Goal: Task Accomplishment & Management: Use online tool/utility

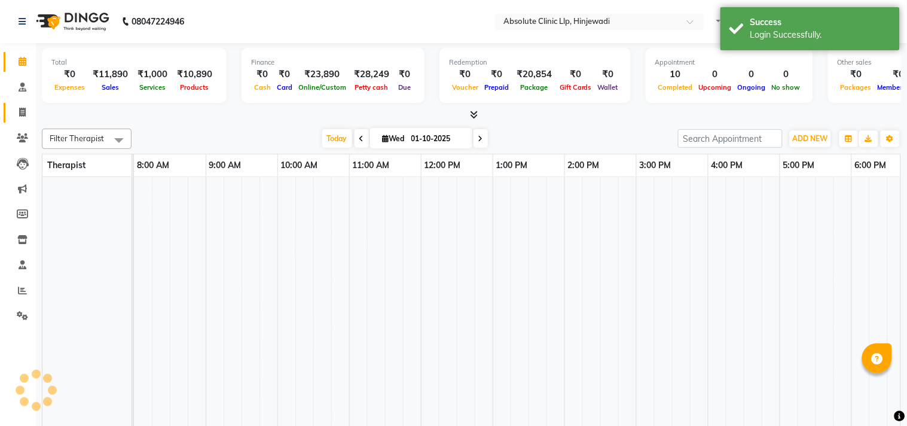
click at [22, 114] on icon at bounding box center [22, 112] width 7 height 9
select select "service"
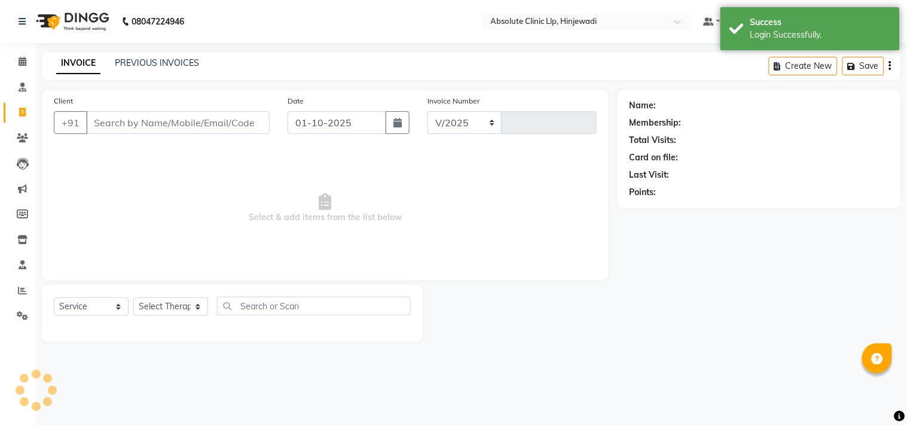
select select "5113"
type input "2599"
click at [102, 302] on select "Select Service Product Membership Package Voucher Prepaid Gift Card" at bounding box center [91, 306] width 75 height 19
select select "product"
click at [54, 298] on select "Select Service Product Membership Package Voucher Prepaid Gift Card" at bounding box center [91, 306] width 75 height 19
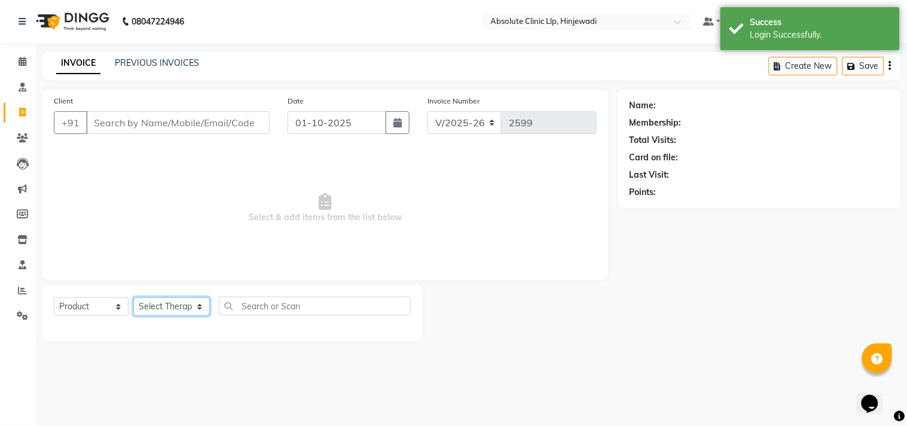
click at [152, 304] on select "Select Therapist [PERSON_NAME] DHANANJAY [PERSON_NAME] Dr. [PERSON_NAME] [PERSO…" at bounding box center [171, 306] width 77 height 19
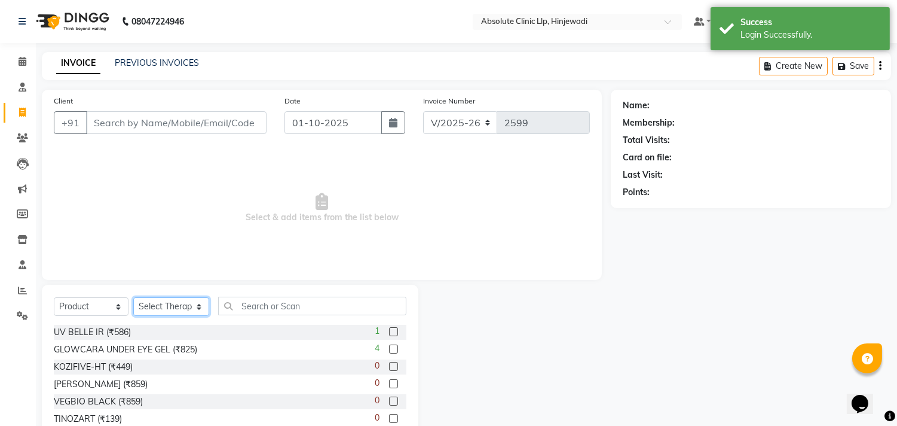
select select "32608"
click at [133, 298] on select "Select Therapist [PERSON_NAME] DHANANJAY [PERSON_NAME] Dr. [PERSON_NAME] [PERSO…" at bounding box center [171, 306] width 76 height 19
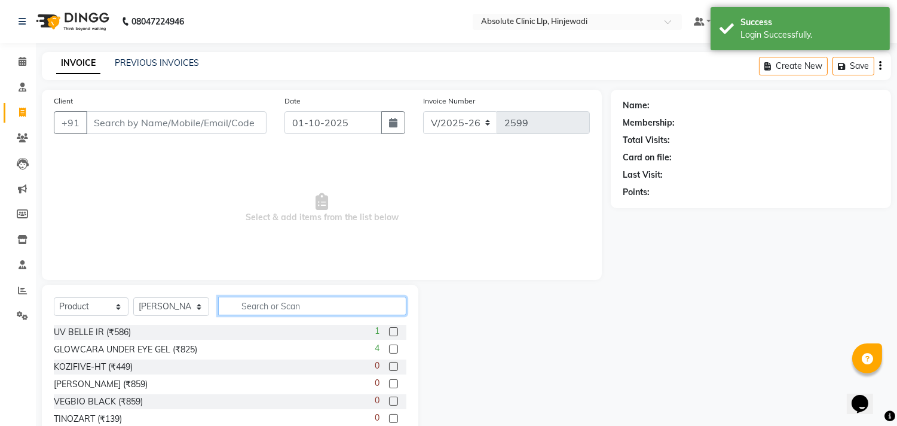
click at [292, 308] on input "text" at bounding box center [312, 305] width 188 height 19
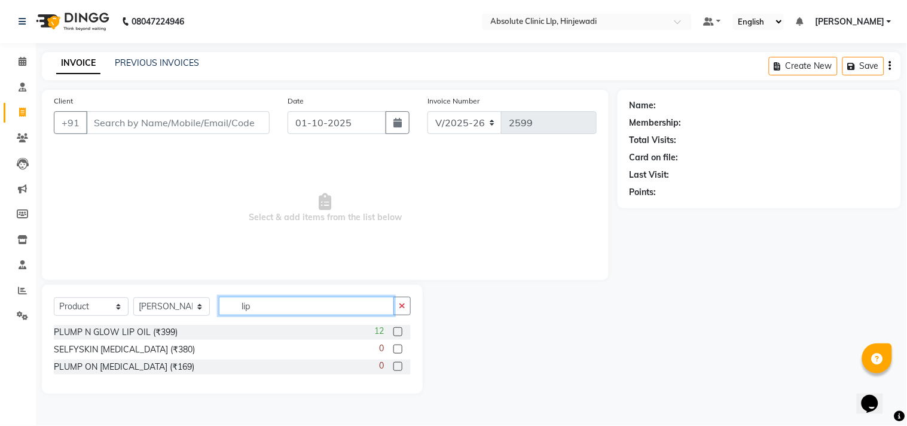
type input "lip"
click at [399, 329] on label at bounding box center [397, 331] width 9 height 9
click at [399, 329] on input "checkbox" at bounding box center [397, 332] width 8 height 8
checkbox input "false"
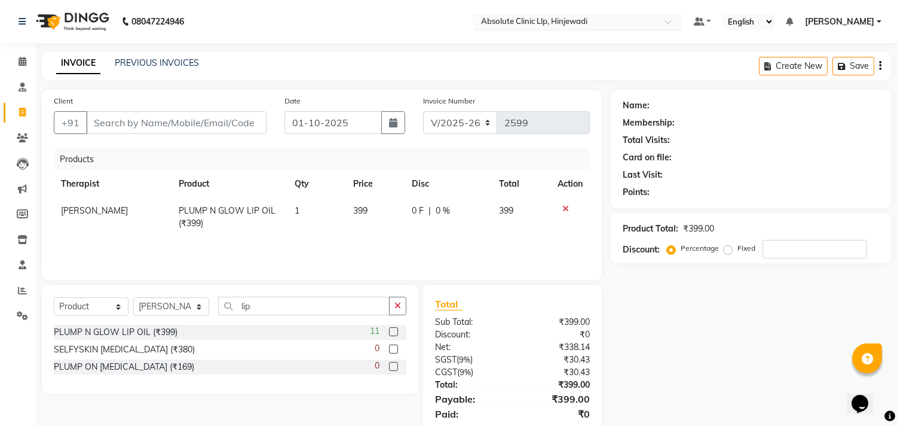
click at [582, 20] on input "text" at bounding box center [565, 23] width 173 height 12
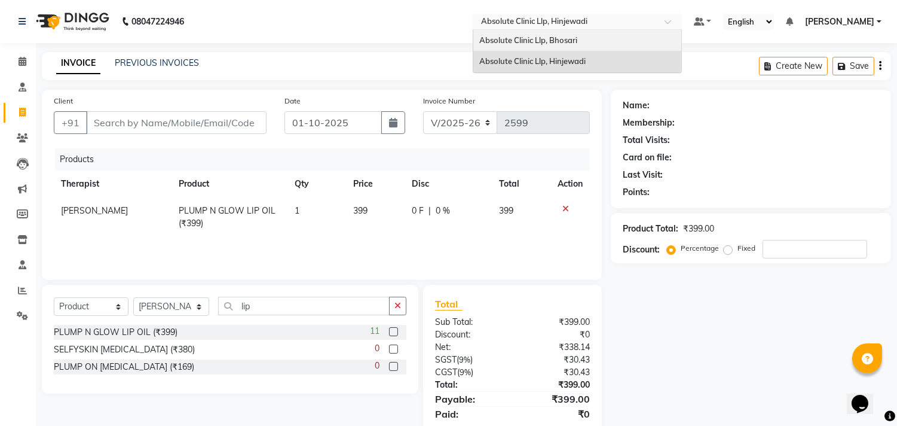
click at [577, 42] on span "Absolute Clinic Llp, Bhosari" at bounding box center [528, 40] width 98 height 10
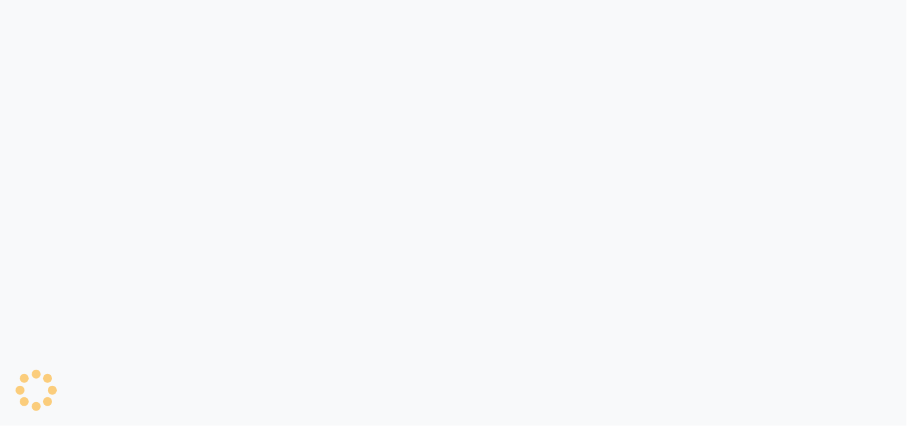
select select "service"
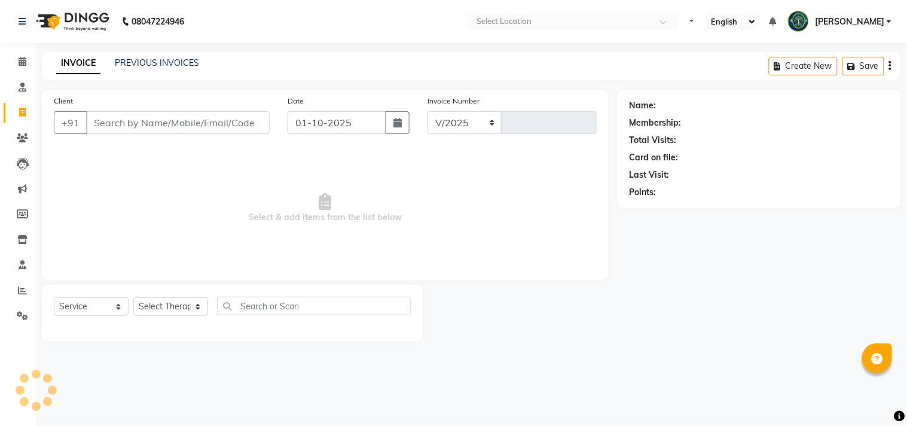
select select "4706"
type input "2764"
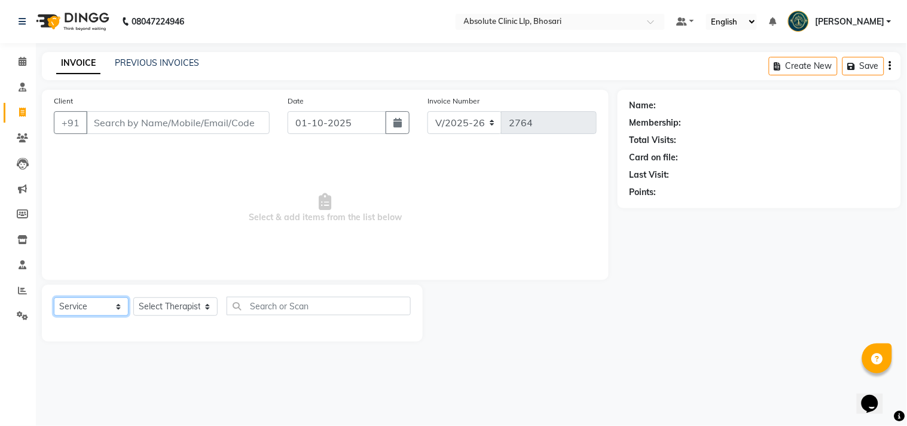
click at [90, 307] on select "Select Service Product Membership Package Voucher Prepaid Gift Card" at bounding box center [91, 306] width 75 height 19
select select "product"
click at [54, 298] on select "Select Service Product Membership Package Voucher Prepaid Gift Card" at bounding box center [91, 306] width 75 height 19
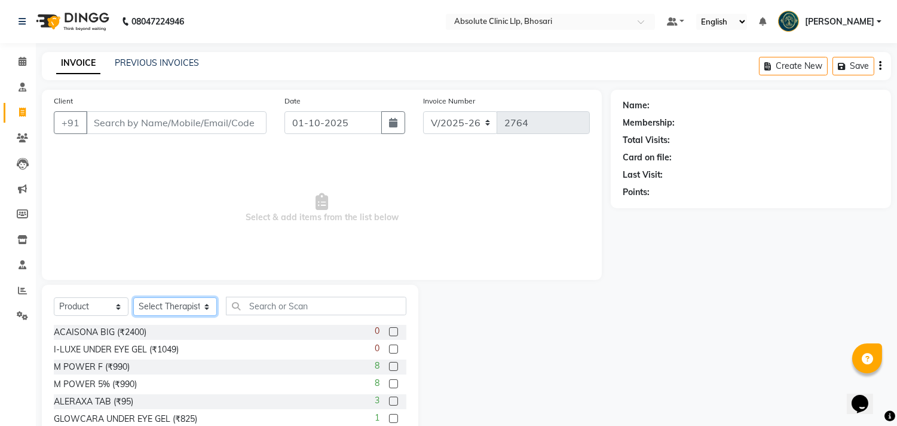
click at [172, 311] on select "Select Therapist Anita Gawli Dr.Bharati Patil Dr.Dhananjay Patil Dr.Rachana Hiv…" at bounding box center [175, 306] width 84 height 19
select select "27986"
click at [133, 298] on select "Select Therapist Anita Gawli Dr.Bharati Patil Dr.Dhananjay Patil Dr.Rachana Hiv…" at bounding box center [175, 306] width 84 height 19
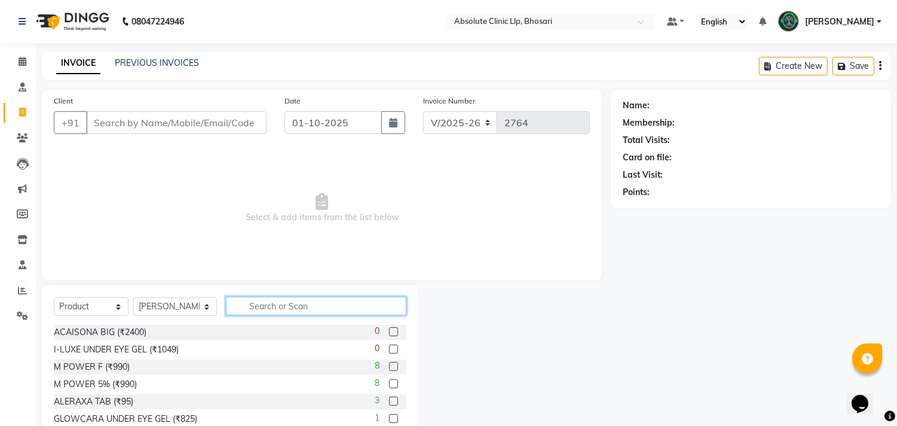
click at [283, 310] on input "text" at bounding box center [316, 305] width 180 height 19
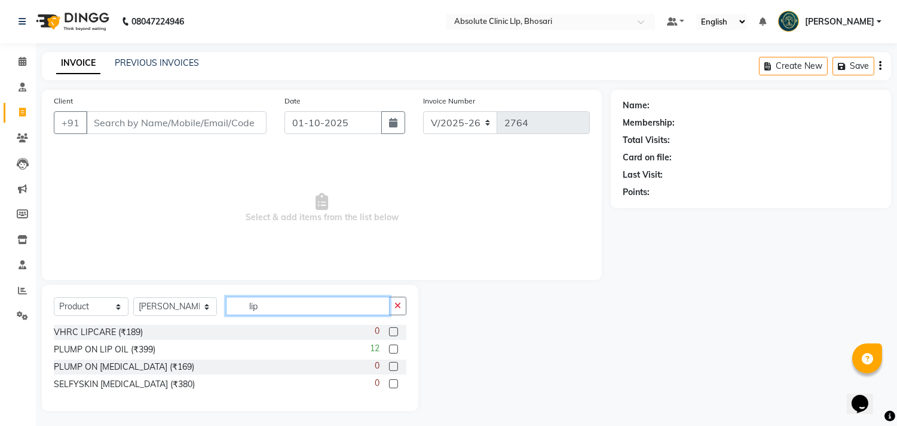
type input "lip"
click at [396, 349] on label at bounding box center [393, 348] width 9 height 9
click at [396, 349] on input "checkbox" at bounding box center [393, 349] width 8 height 8
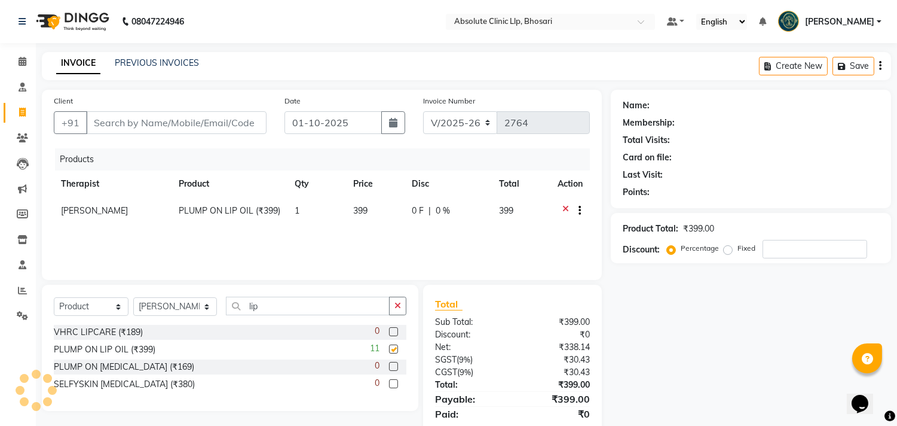
checkbox input "false"
click at [186, 308] on select "Select Therapist Anita Gawli Dr.Bharati Patil Dr.Dhananjay Patil Dr.Rachana Hiv…" at bounding box center [175, 306] width 84 height 19
drag, startPoint x: 240, startPoint y: 307, endPoint x: 233, endPoint y: 308, distance: 6.7
click at [233, 308] on input "lip" at bounding box center [308, 305] width 164 height 19
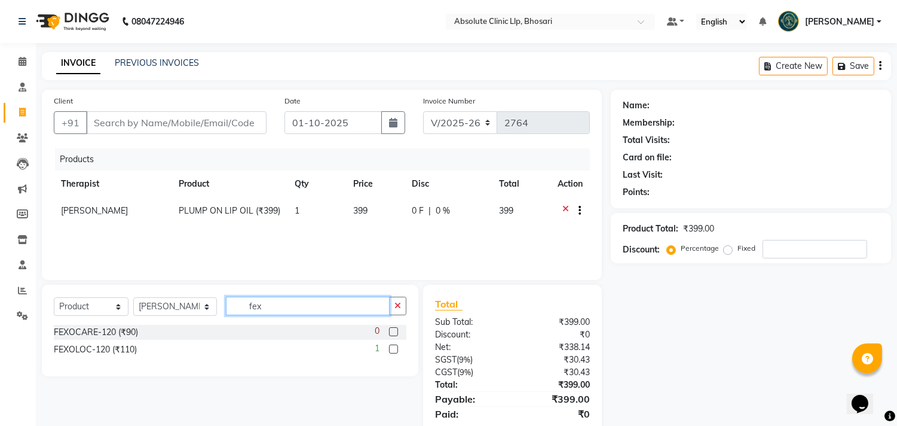
type input "fex"
click at [397, 350] on label at bounding box center [393, 348] width 9 height 9
click at [397, 350] on input "checkbox" at bounding box center [393, 349] width 8 height 8
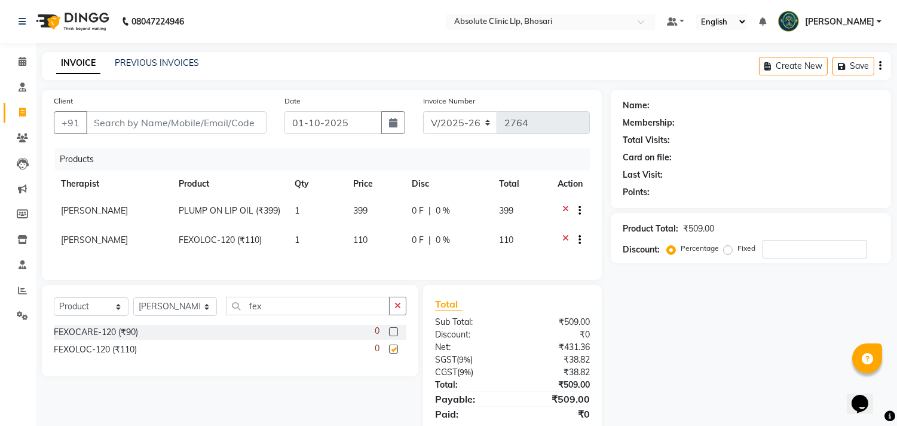
checkbox input "false"
drag, startPoint x: 265, startPoint y: 316, endPoint x: 226, endPoint y: 316, distance: 38.8
click at [226, 315] on input "fex" at bounding box center [308, 305] width 164 height 19
type input "c-d"
click at [391, 336] on label at bounding box center [393, 331] width 9 height 9
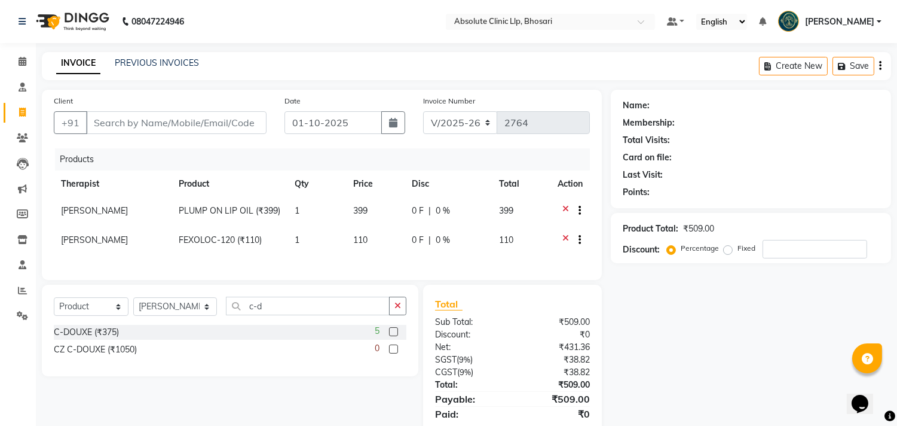
click at [391, 336] on input "checkbox" at bounding box center [393, 332] width 8 height 8
checkbox input "false"
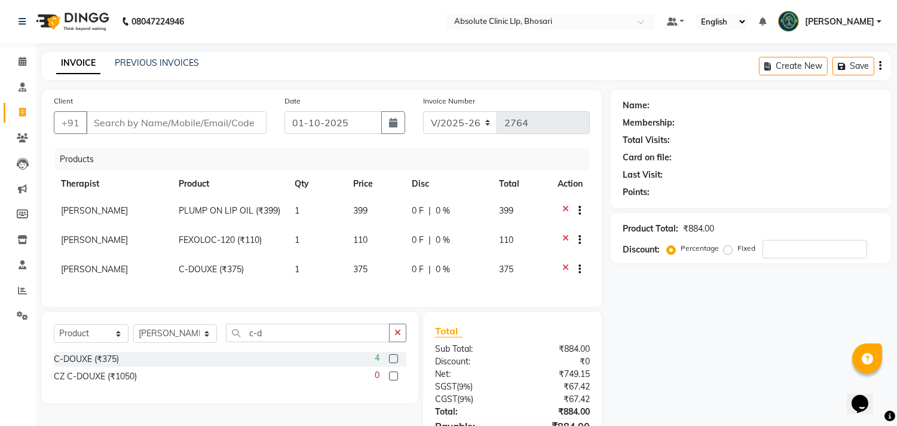
scroll to position [77, 0]
